Goal: Information Seeking & Learning: Learn about a topic

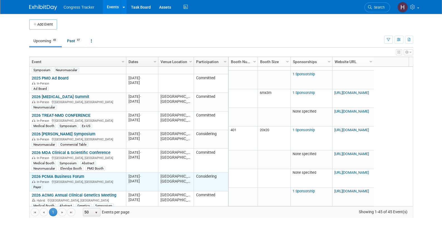
scroll to position [362, 0]
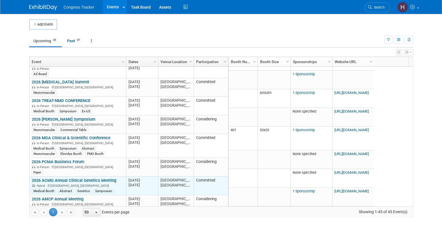
click at [67, 178] on link "2026 ACMG Annual Clinical Genetics Meeting" at bounding box center [74, 180] width 85 height 5
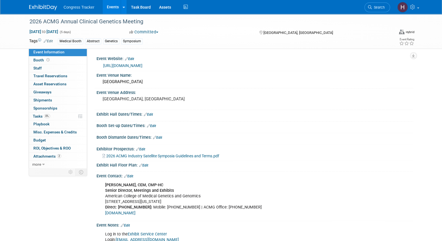
click at [142, 65] on link "[URL][DOMAIN_NAME]" at bounding box center [122, 65] width 39 height 4
click at [373, 7] on span "Search" at bounding box center [378, 7] width 13 height 4
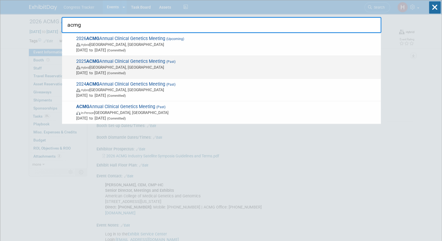
type input "acmg"
click at [155, 67] on span "Hybrid Los Angeles, CA" at bounding box center [227, 67] width 302 height 6
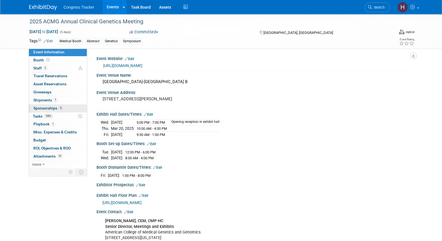
click at [63, 108] on link "5 Sponsorships 5" at bounding box center [58, 109] width 58 height 8
